Goal: Transaction & Acquisition: Purchase product/service

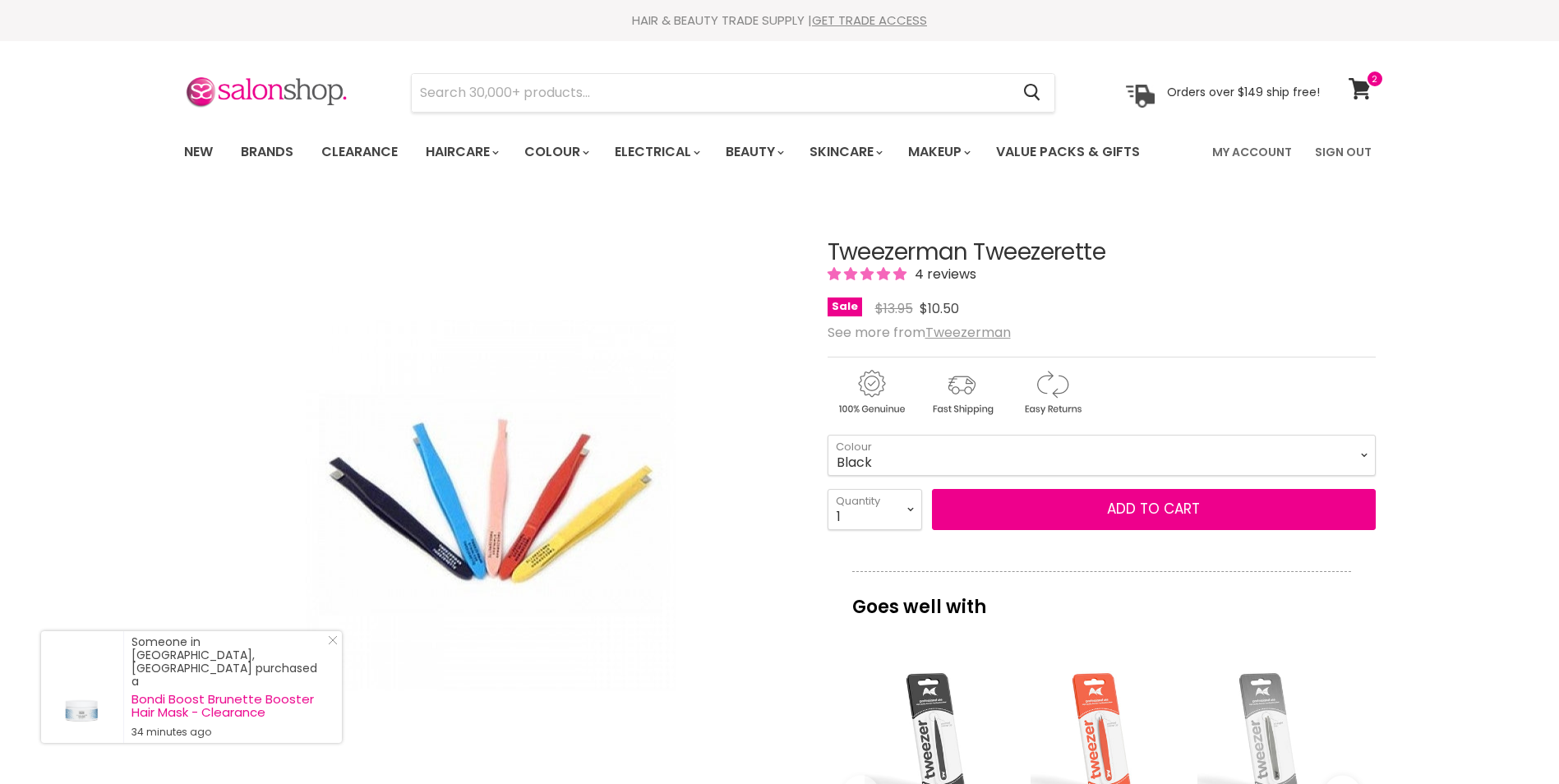
select select "Black"
click at [1350, 85] on icon at bounding box center [1360, 89] width 23 height 21
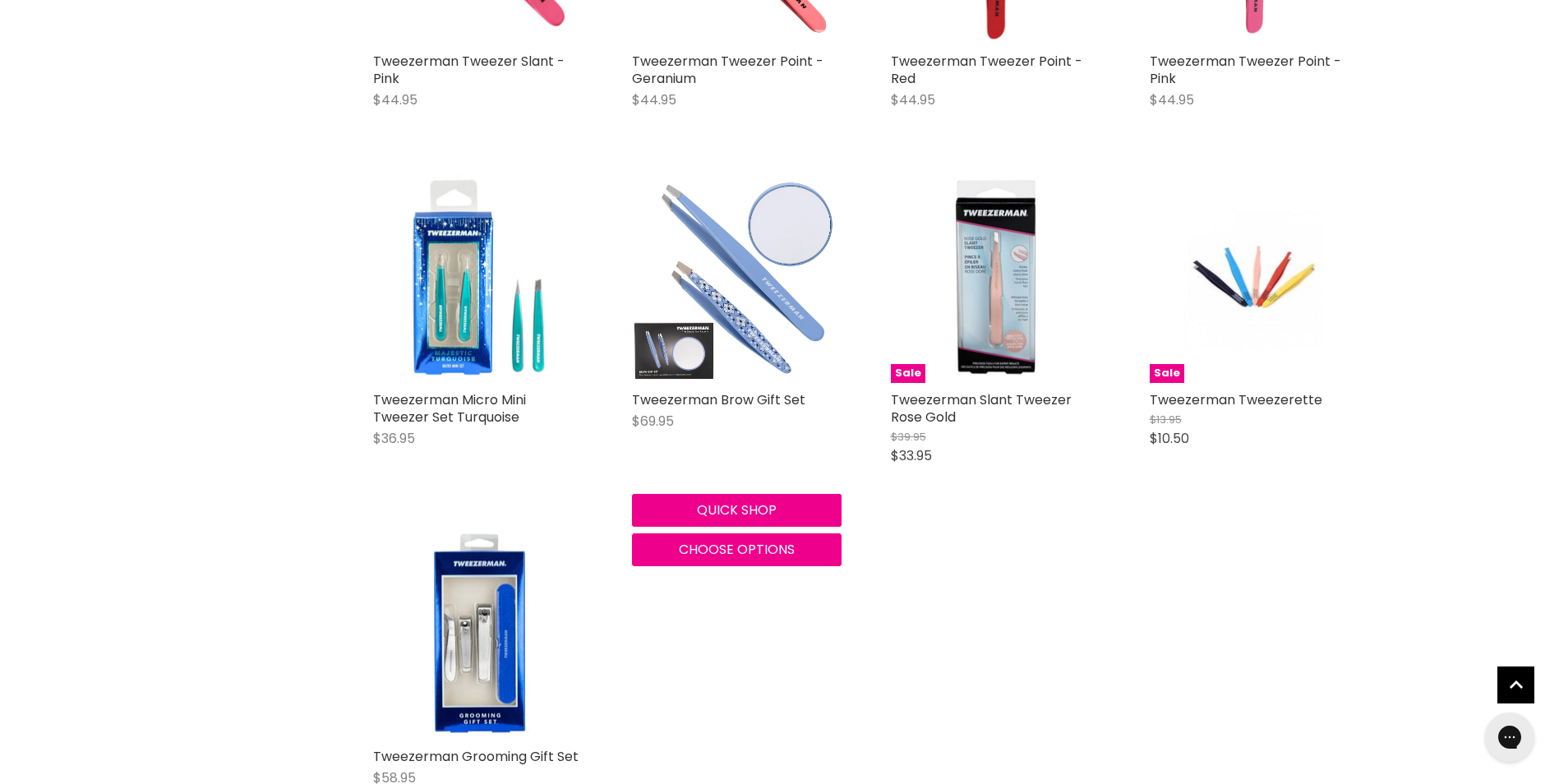
scroll to position [541, 0]
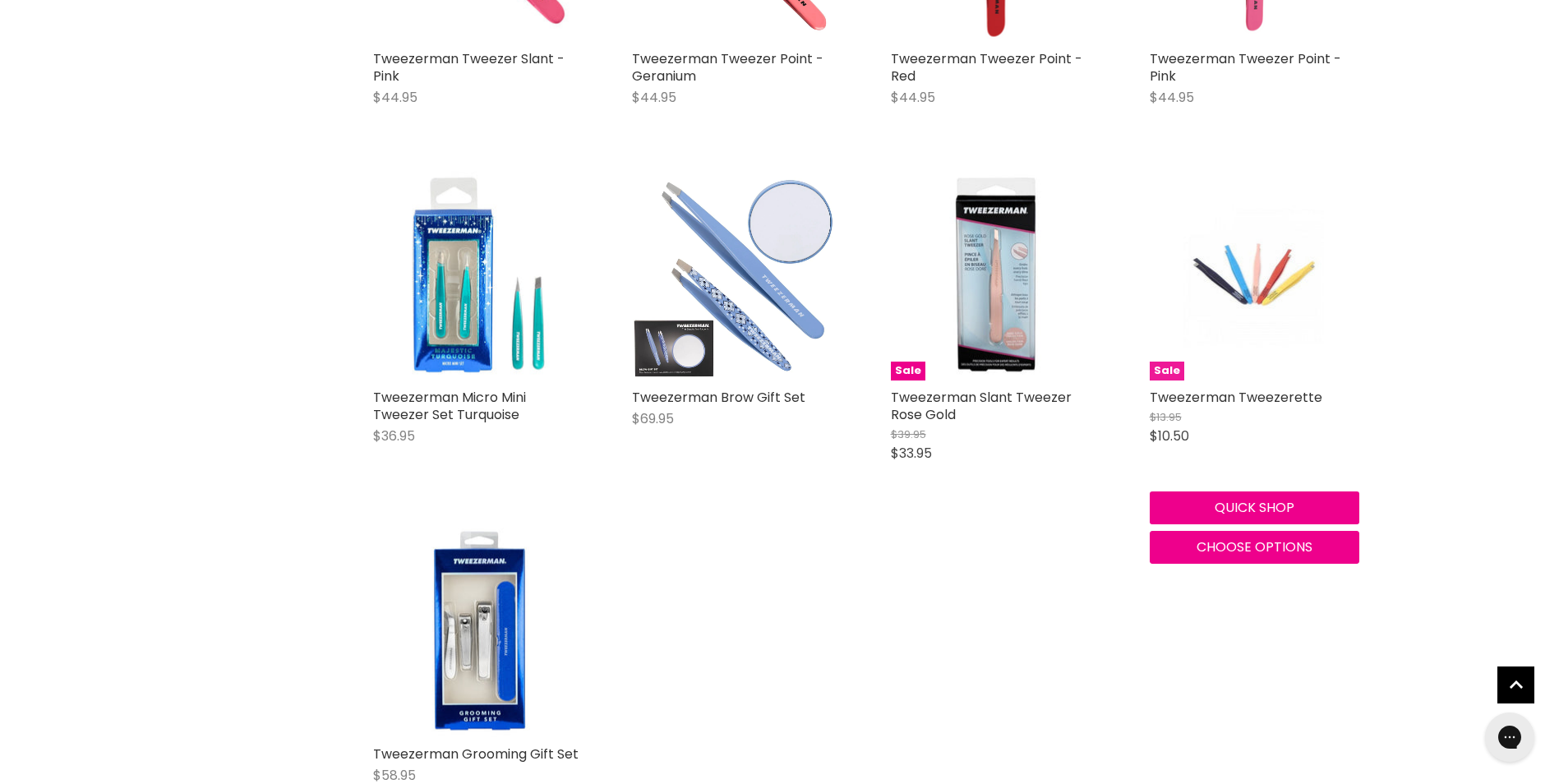
click at [1274, 303] on img "Main content" at bounding box center [1255, 276] width 140 height 209
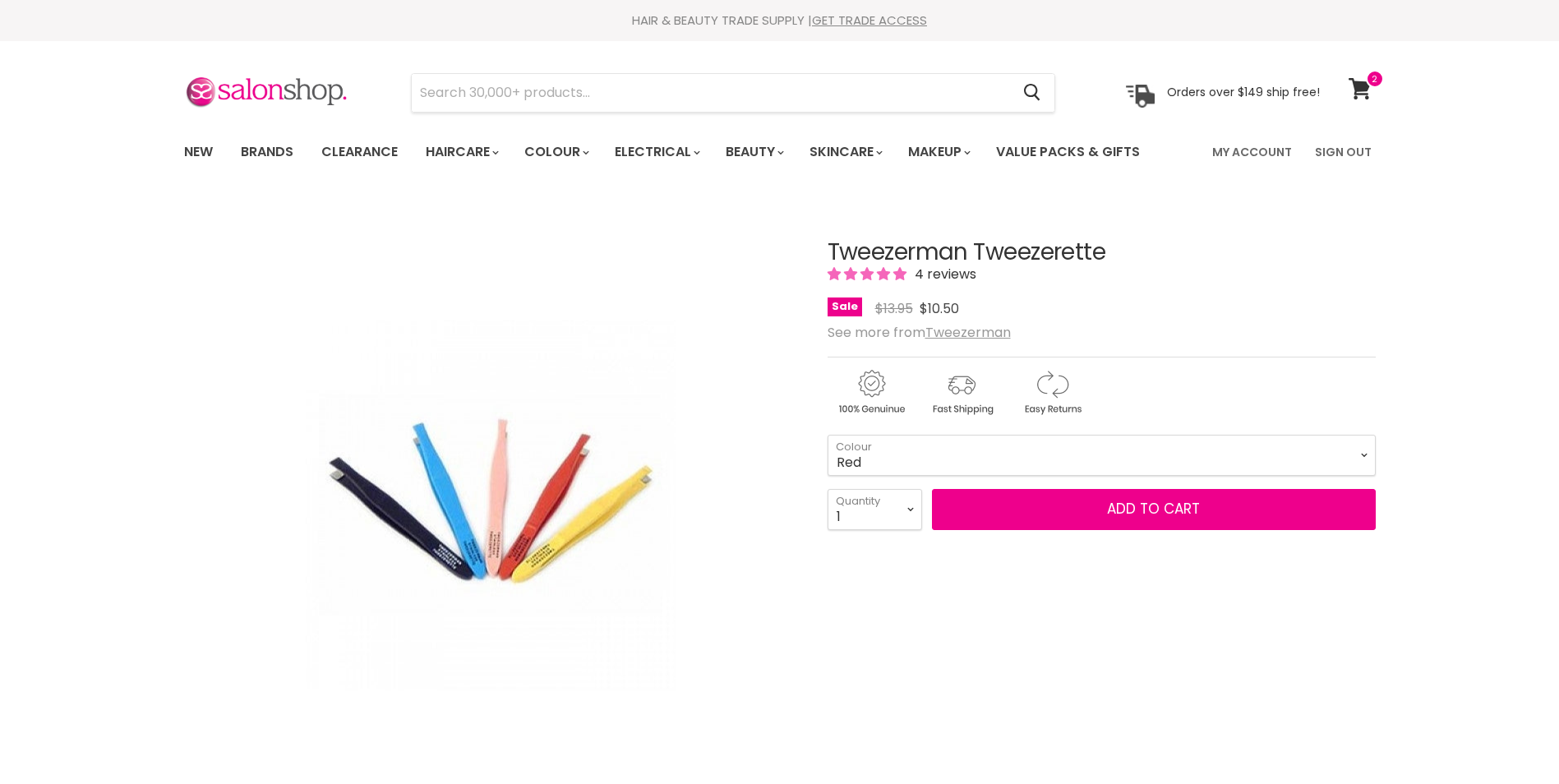
click at [886, 441] on select "Red Pink Light Blue Black" at bounding box center [1101, 456] width 548 height 41
click at [827, 435] on select "Red Pink Light Blue Black" at bounding box center [1101, 456] width 548 height 41
select select "Black"
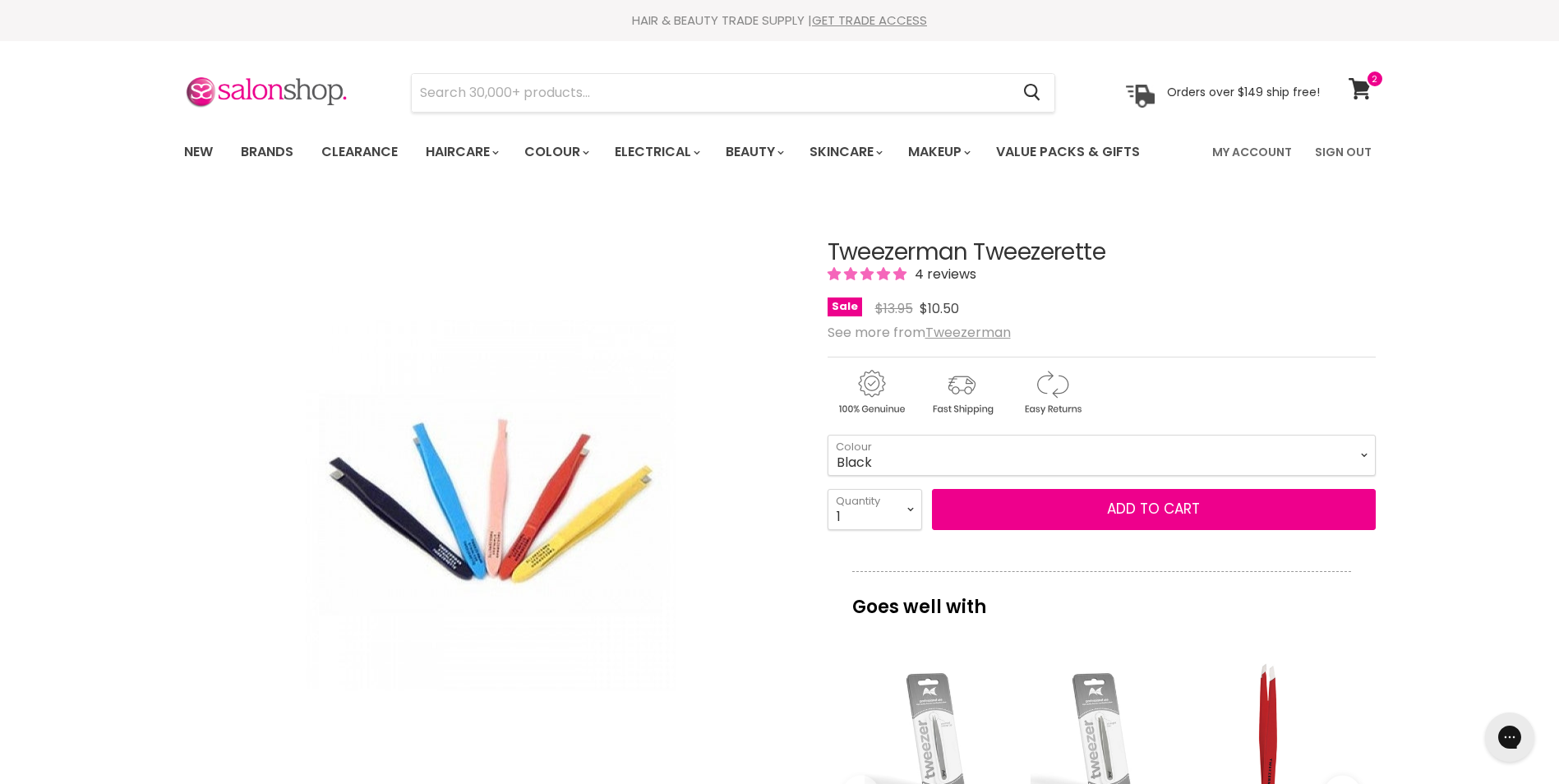
click at [1021, 484] on form "Red - $10.50 Pink - $10.50 Light Blue - $10.50 Black - $10.50 Red Pink Light Bl…" at bounding box center [1101, 482] width 548 height 96
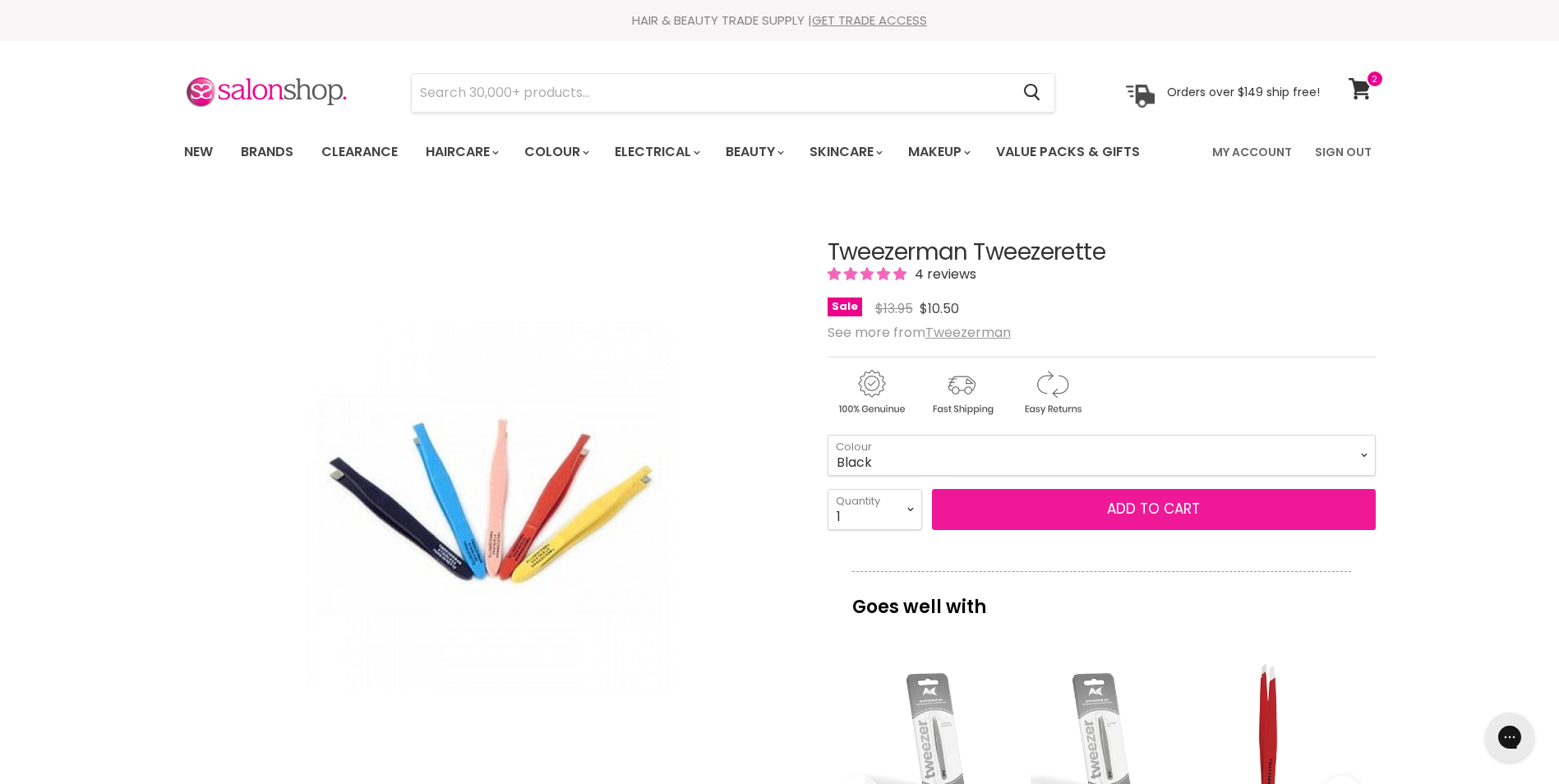
click at [1033, 500] on button "Add to cart" at bounding box center [1154, 509] width 444 height 41
click at [1185, 497] on button "Add to cart" at bounding box center [1154, 509] width 444 height 41
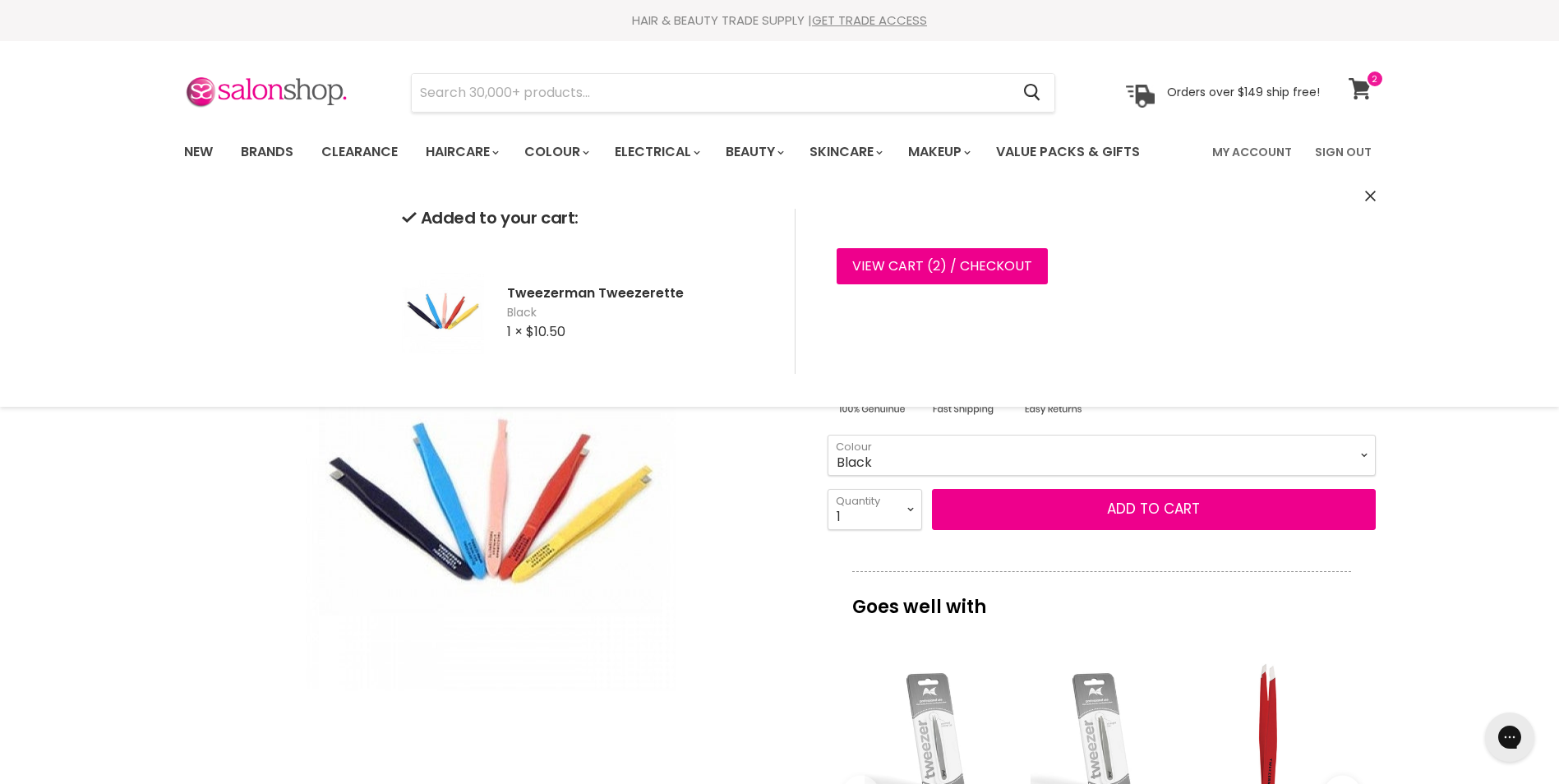
click at [1367, 89] on icon at bounding box center [1359, 89] width 22 height 21
